Goal: Check status: Check status

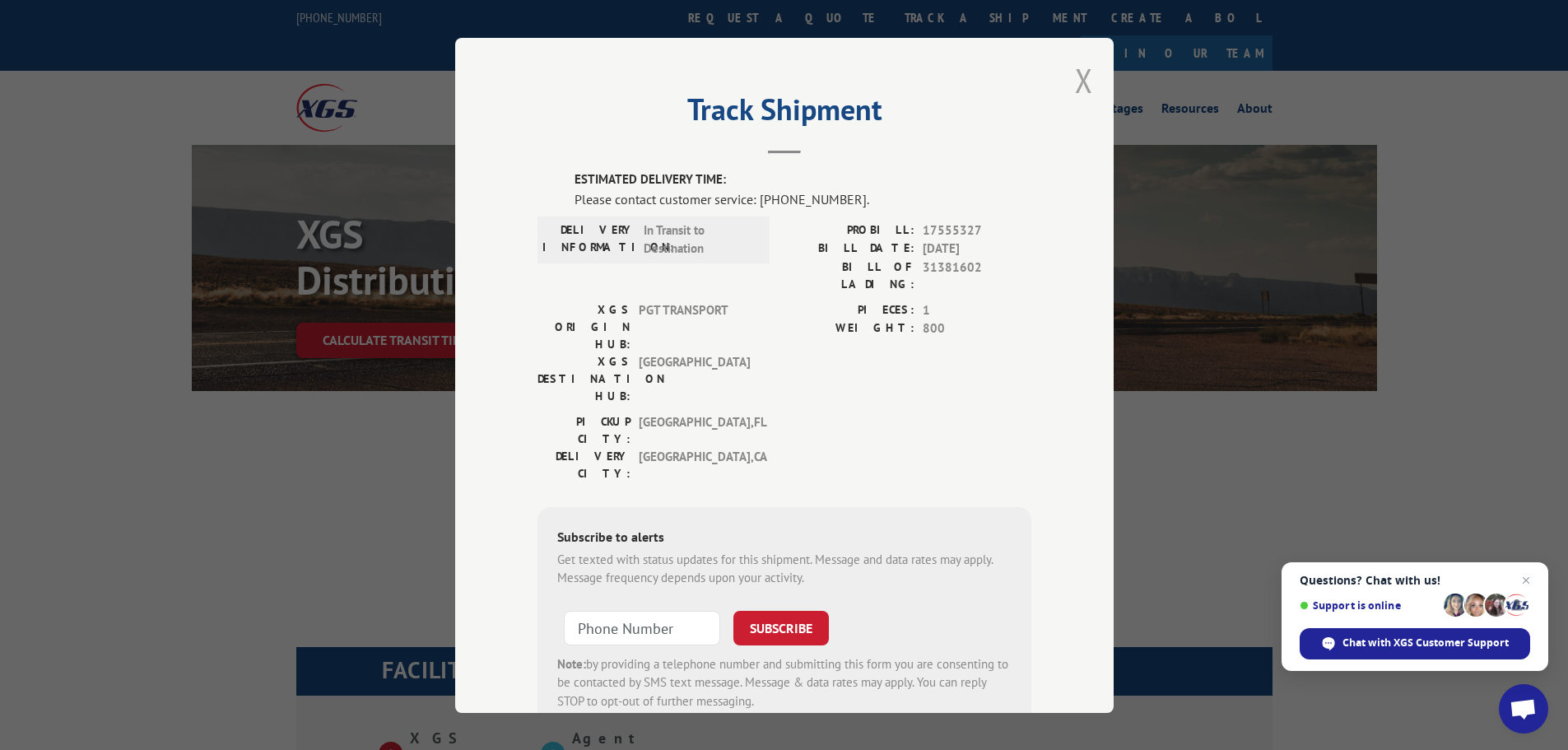
click at [1079, 80] on button "Close modal" at bounding box center [1084, 80] width 18 height 43
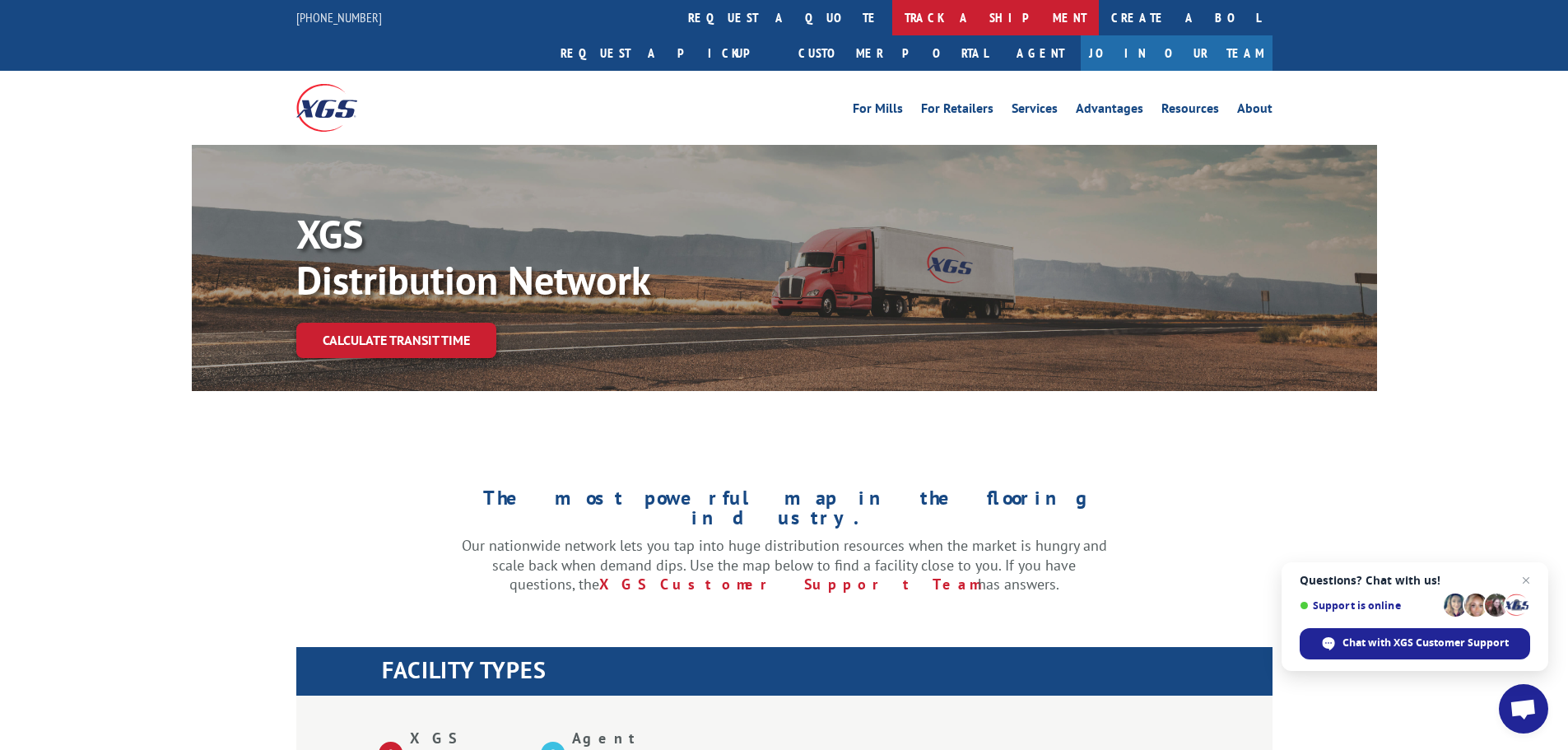
click at [892, 27] on link "track a shipment" at bounding box center [995, 17] width 207 height 36
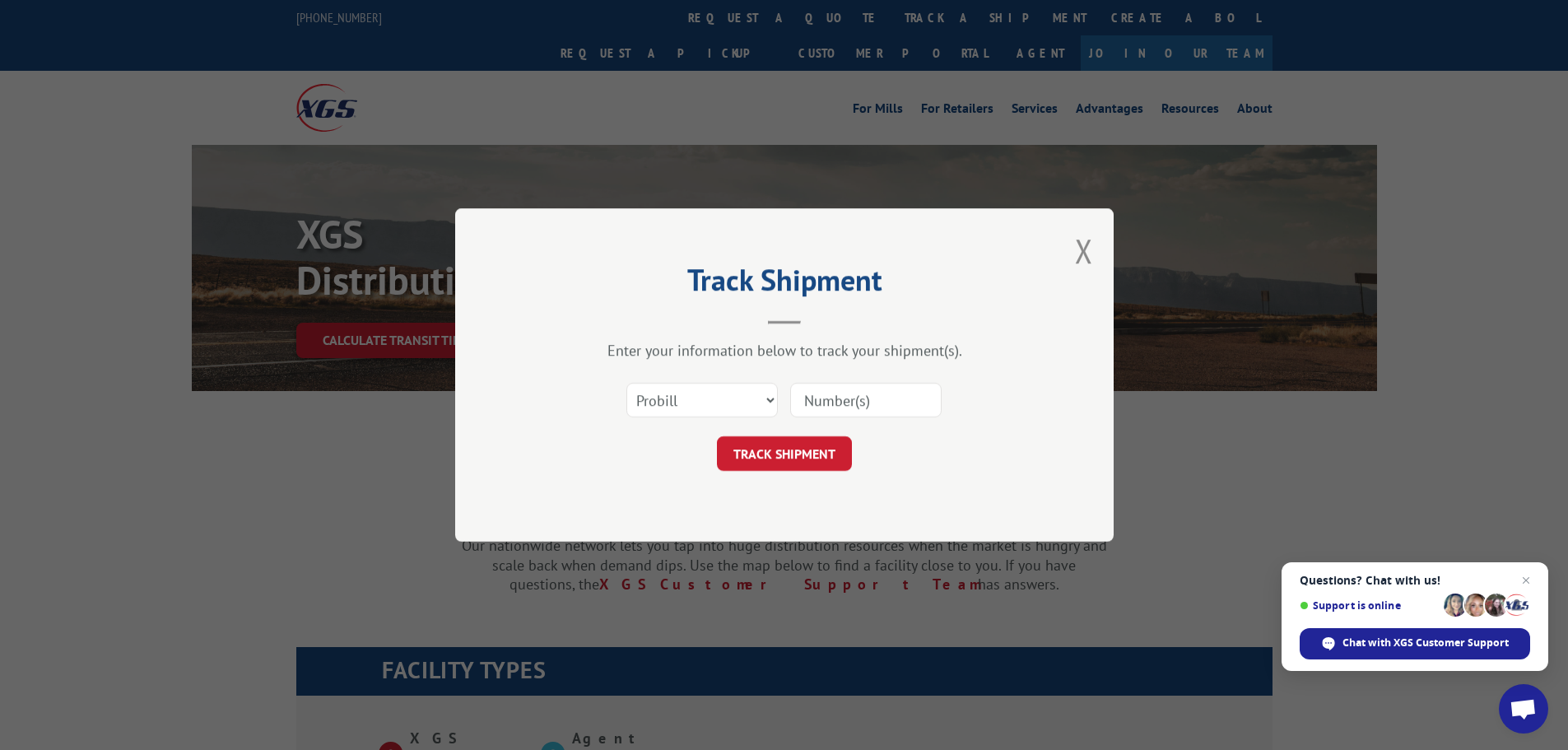
click at [863, 392] on input at bounding box center [865, 401] width 152 height 35
type input "17555327"
click at [803, 455] on button "TRACK SHIPMENT" at bounding box center [784, 454] width 135 height 35
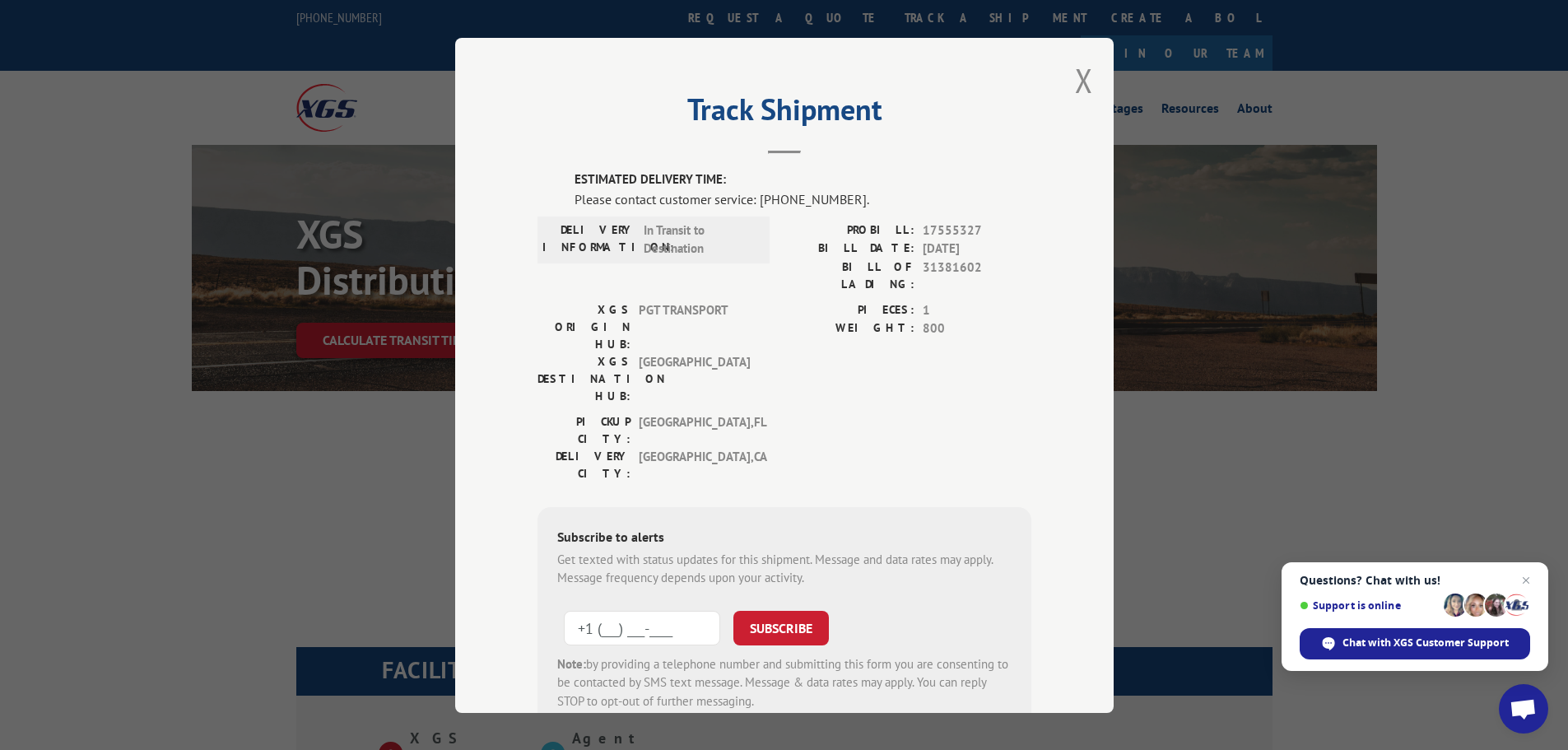
click at [680, 610] on input "+1 (___) ___-____" at bounding box center [642, 628] width 156 height 35
type input "[PHONE_NUMBER]"
click at [774, 610] on button "SUBSCRIBE" at bounding box center [781, 628] width 96 height 35
click at [1077, 82] on button "Close modal" at bounding box center [1084, 80] width 18 height 43
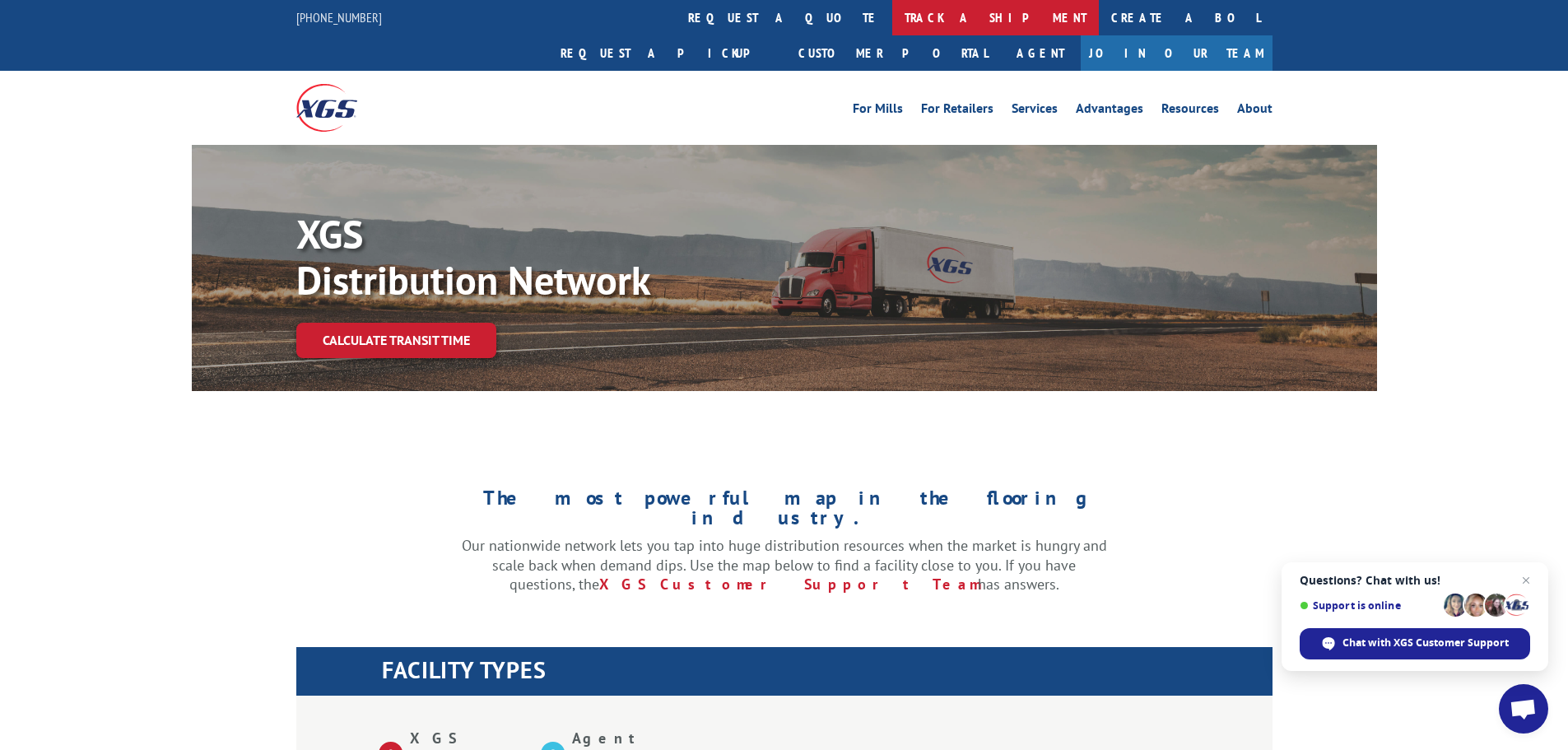
click at [892, 17] on link "track a shipment" at bounding box center [995, 17] width 207 height 36
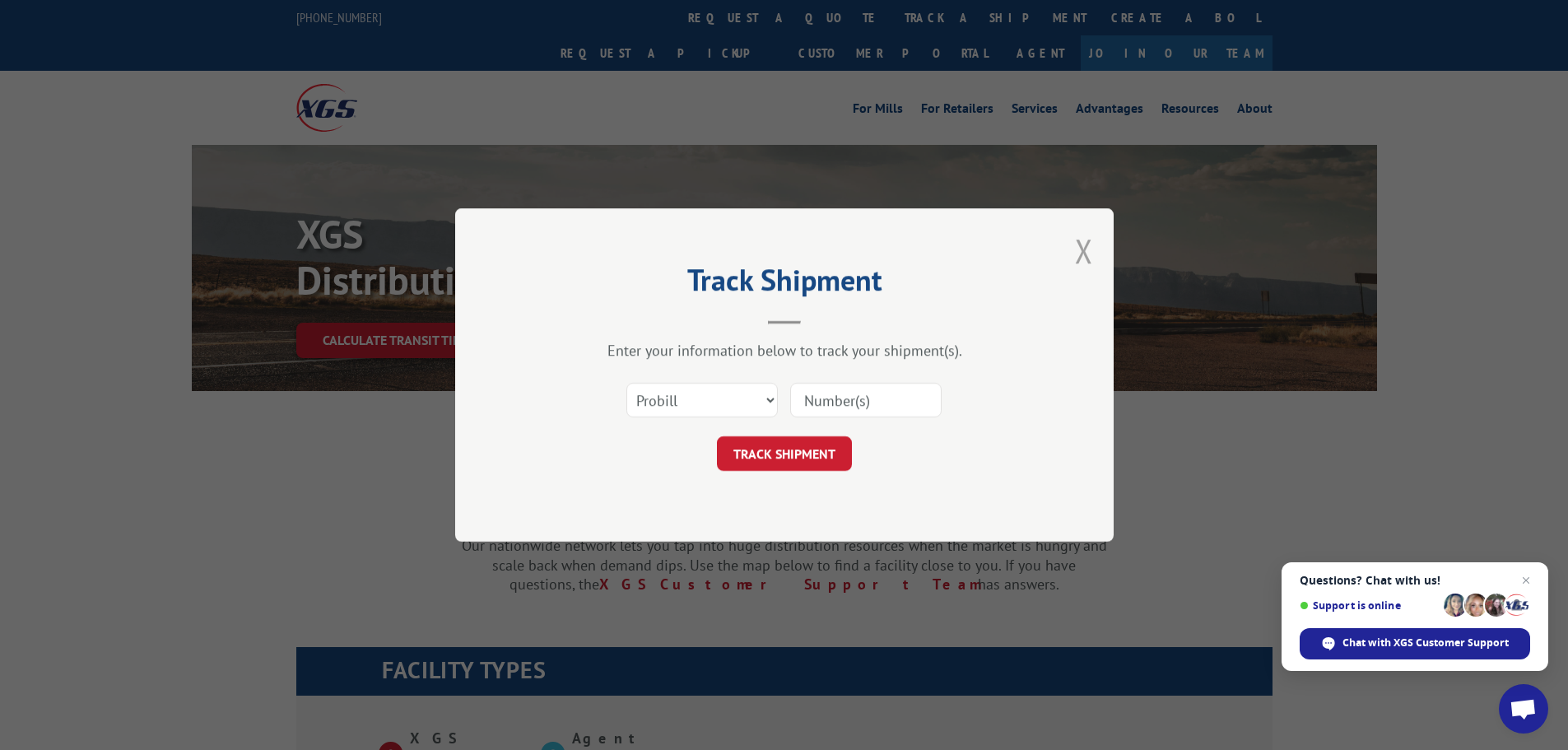
click at [1079, 241] on button "Close modal" at bounding box center [1084, 250] width 18 height 43
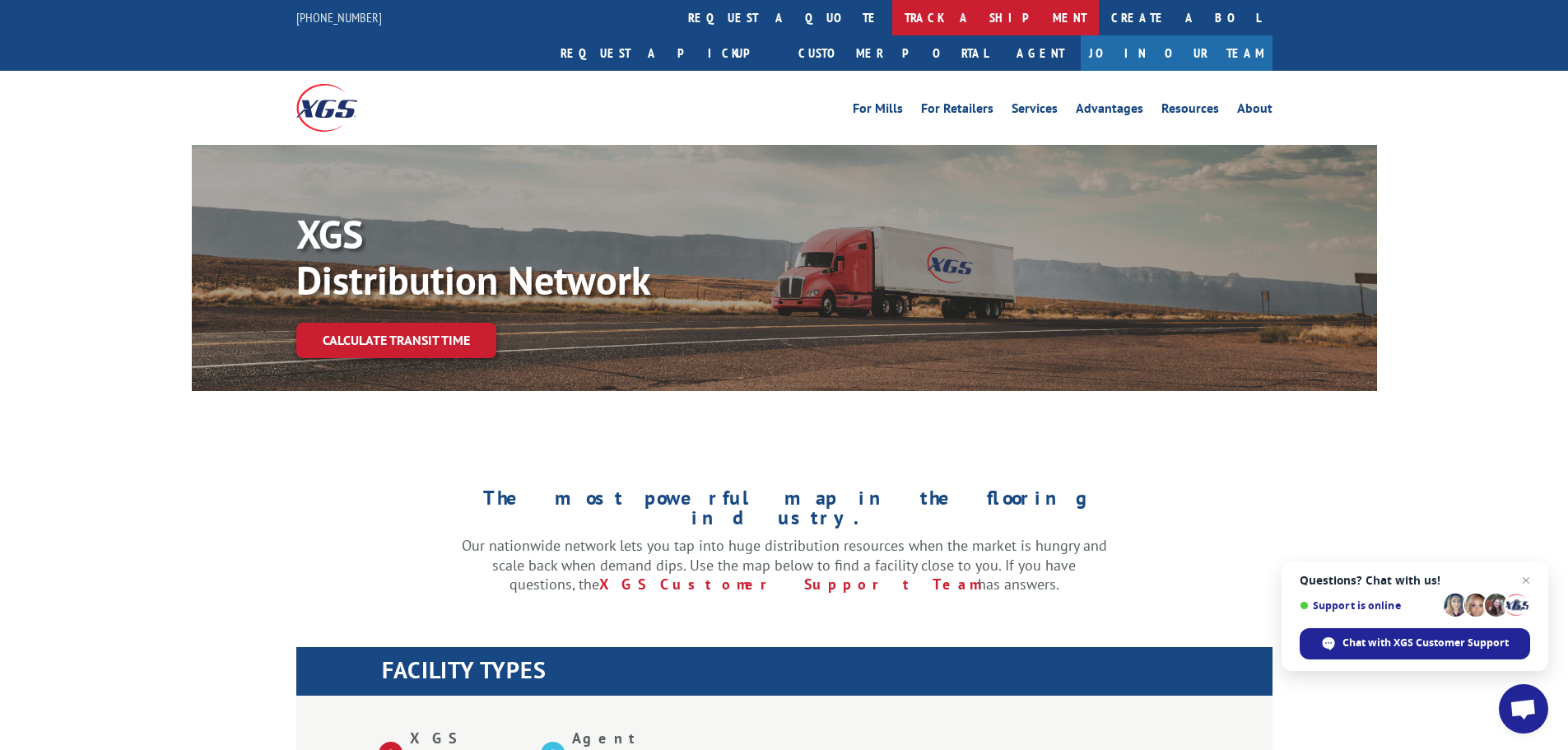
click at [892, 24] on link "track a shipment" at bounding box center [995, 17] width 207 height 36
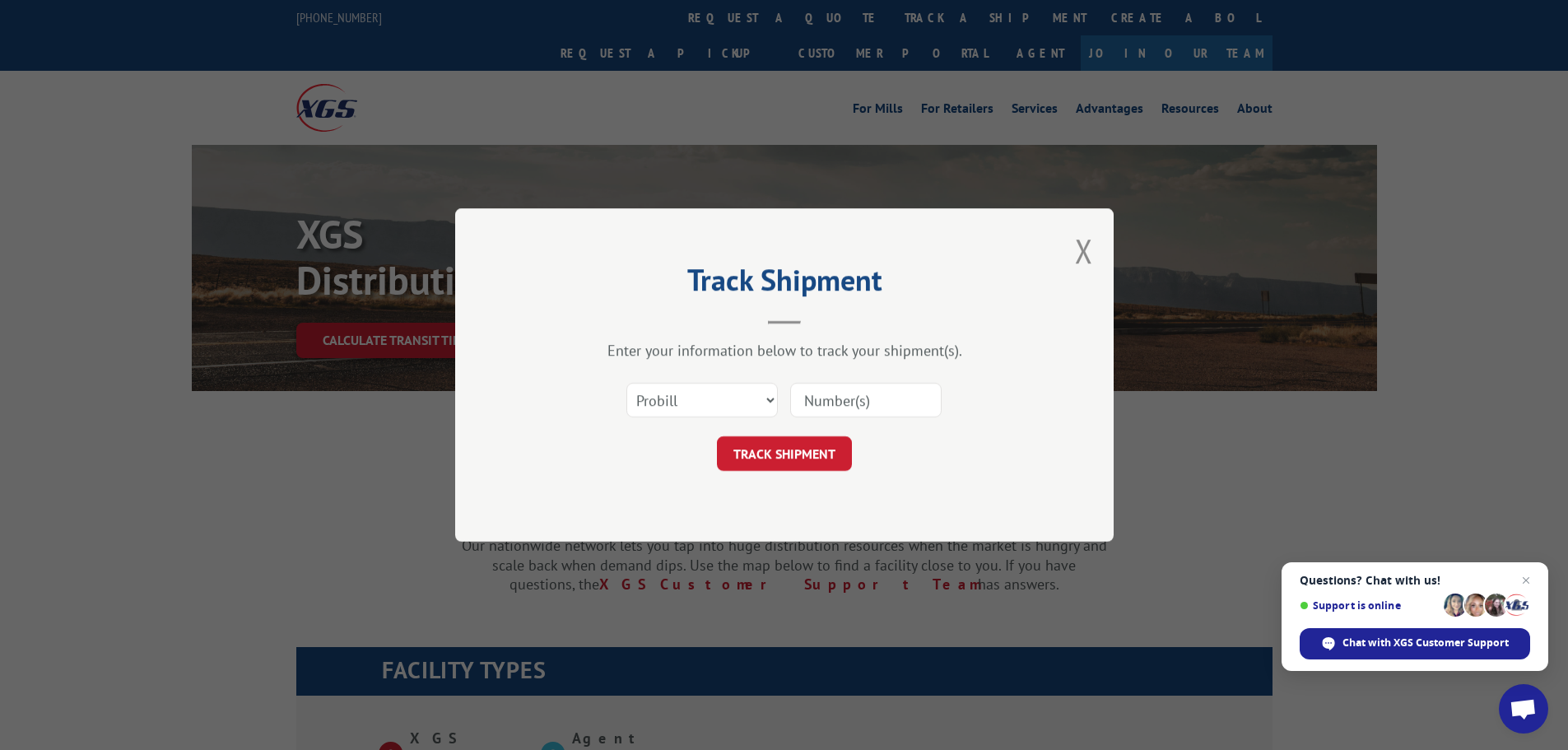
click at [858, 395] on input at bounding box center [865, 401] width 152 height 35
type input "17555327"
click at [790, 452] on button "TRACK SHIPMENT" at bounding box center [784, 454] width 135 height 35
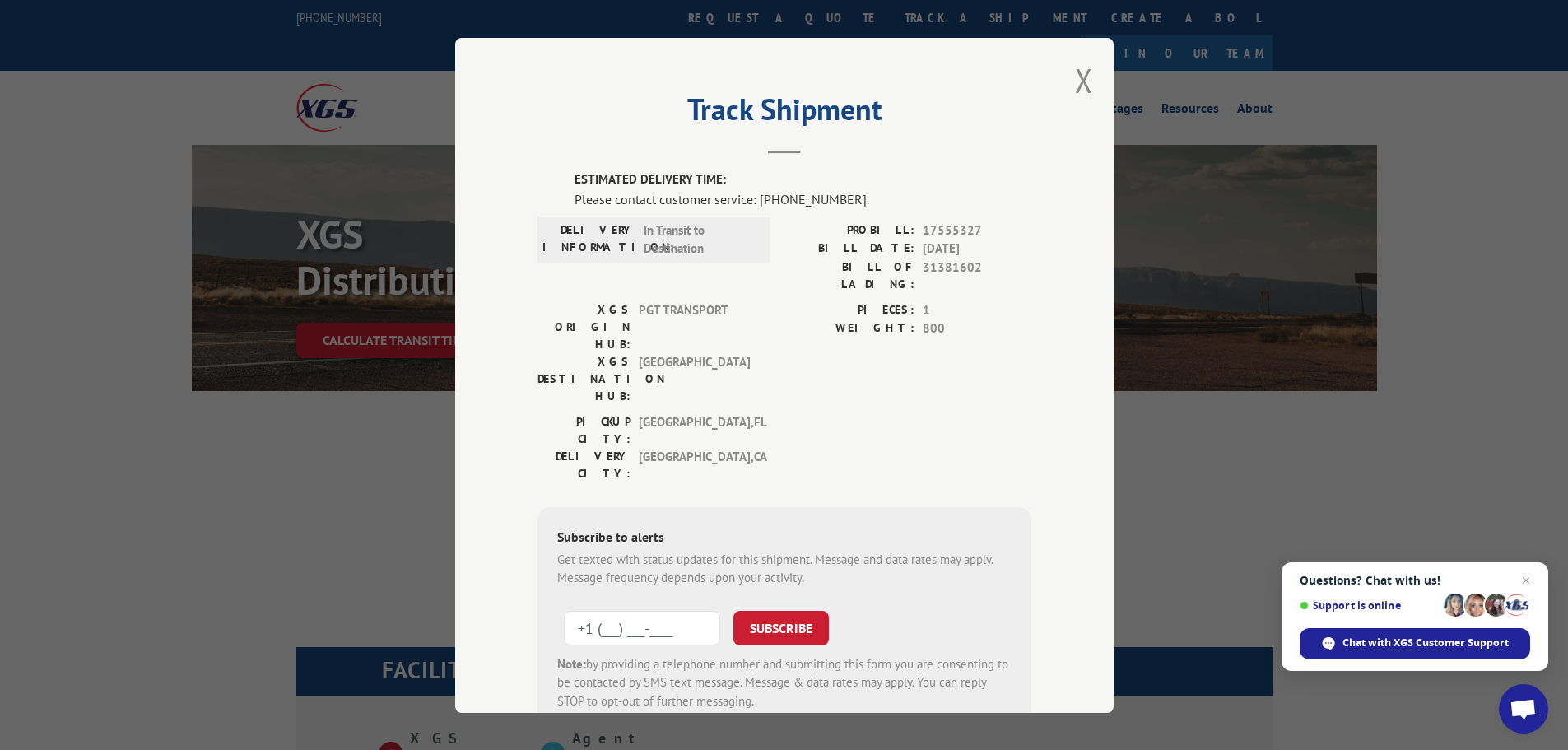
click at [614, 610] on input "+1 (___) ___-____" at bounding box center [642, 628] width 156 height 35
type input "[PHONE_NUMBER]"
click at [798, 610] on button "SUBSCRIBE" at bounding box center [781, 628] width 96 height 35
click at [1075, 84] on button "Close modal" at bounding box center [1084, 80] width 18 height 43
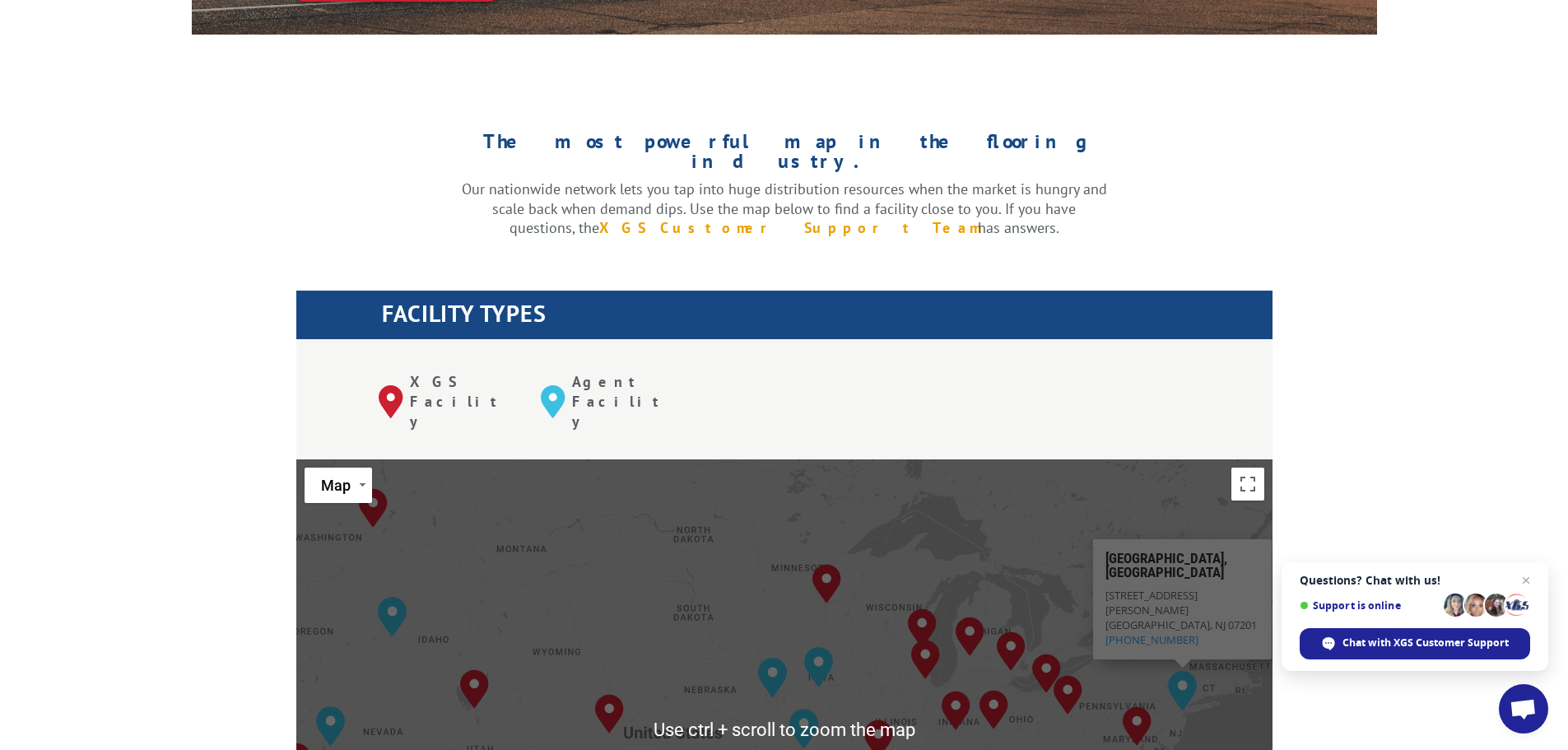
scroll to position [714, 0]
